Goal: Check status

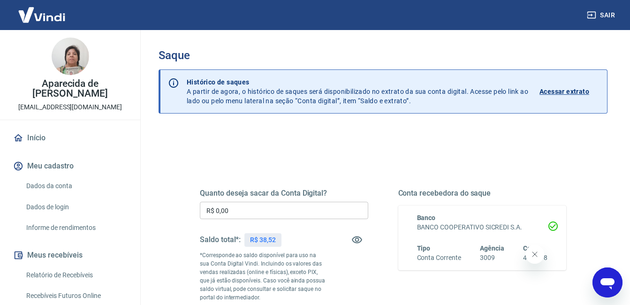
click at [567, 91] on p "Acessar extrato" at bounding box center [565, 91] width 50 height 9
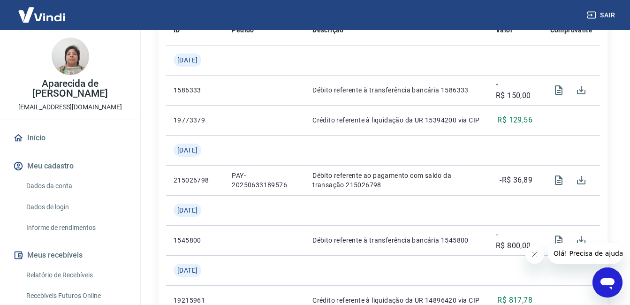
scroll to position [235, 0]
